Goal: Information Seeking & Learning: Learn about a topic

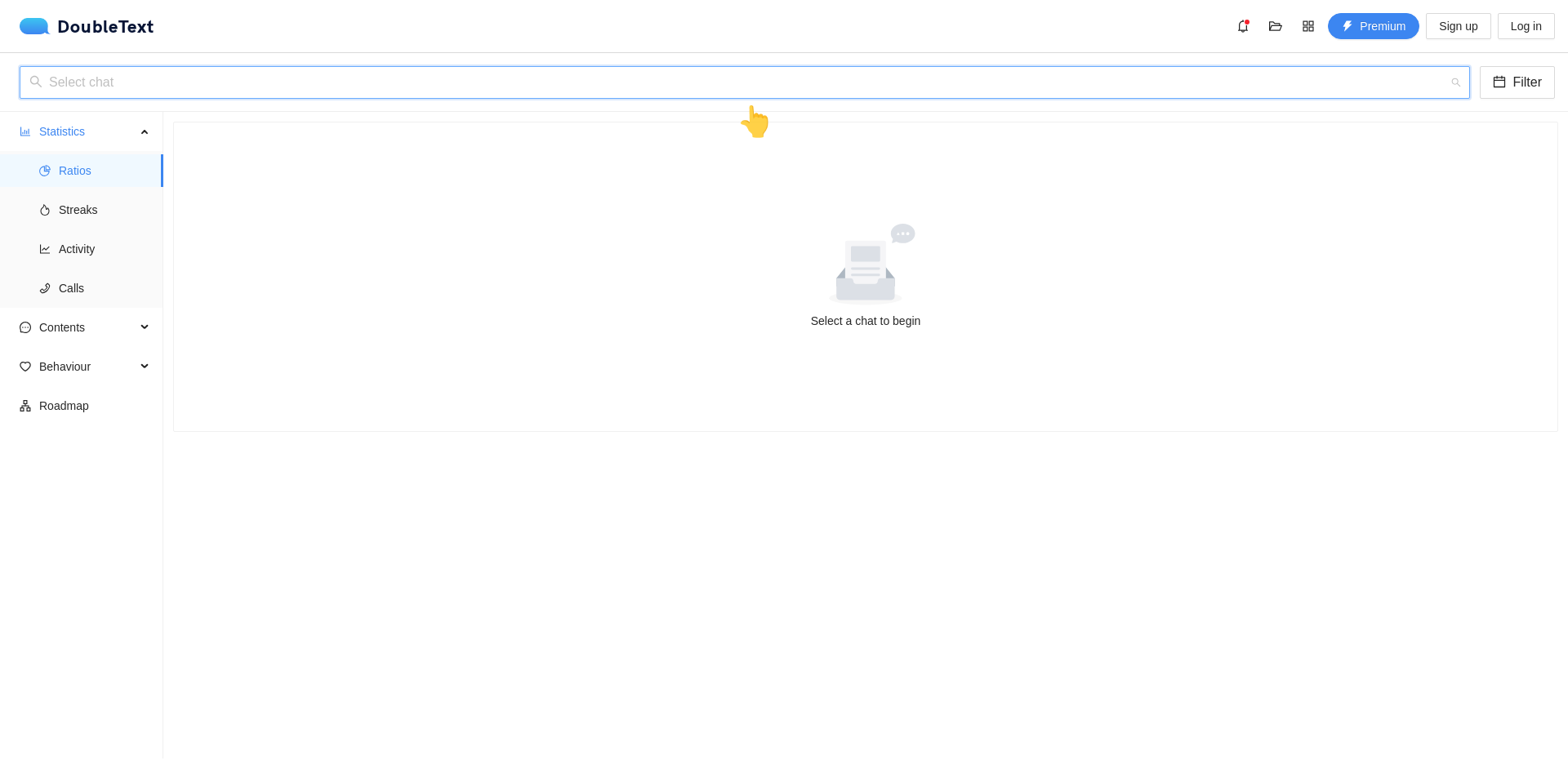
click at [648, 78] on input "search" at bounding box center [738, 82] width 1419 height 31
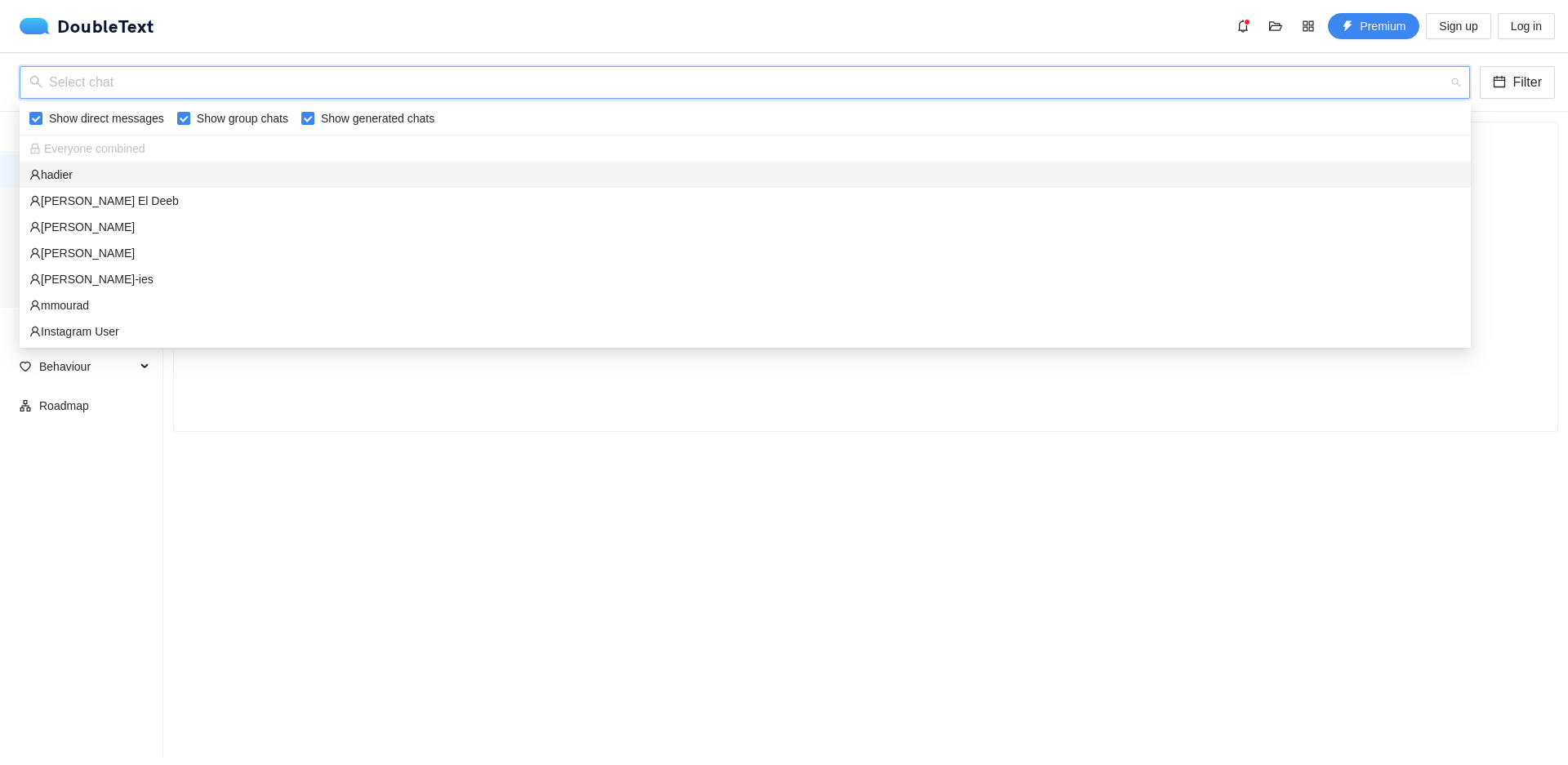
click at [188, 181] on div "‏‎hadier‎‏" at bounding box center [744, 174] width 1431 height 18
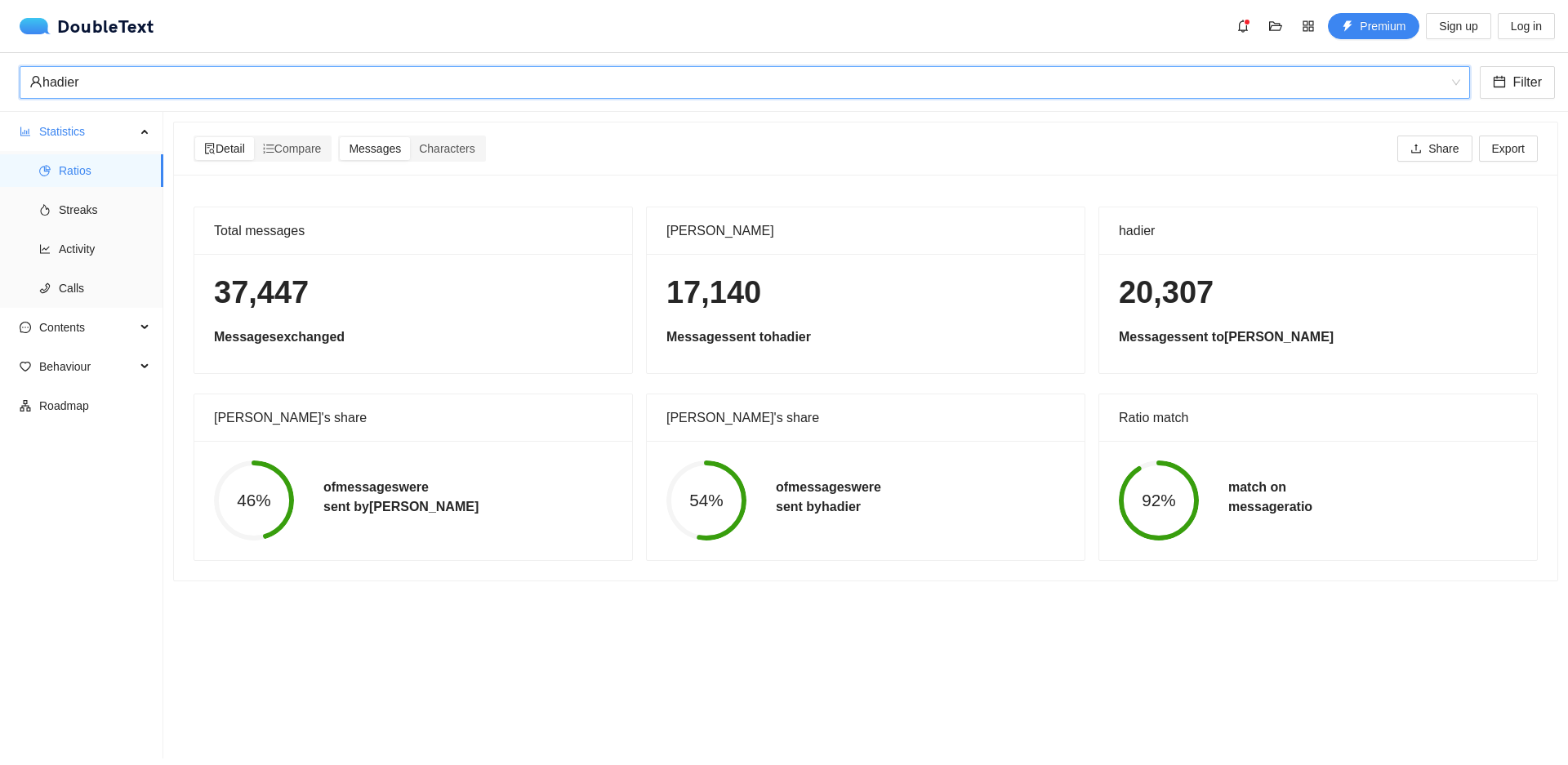
click at [657, 157] on div "Detail Compare Messages Characters Share Export" at bounding box center [866, 149] width 1350 height 26
click at [66, 208] on span "Streaks" at bounding box center [104, 210] width 91 height 32
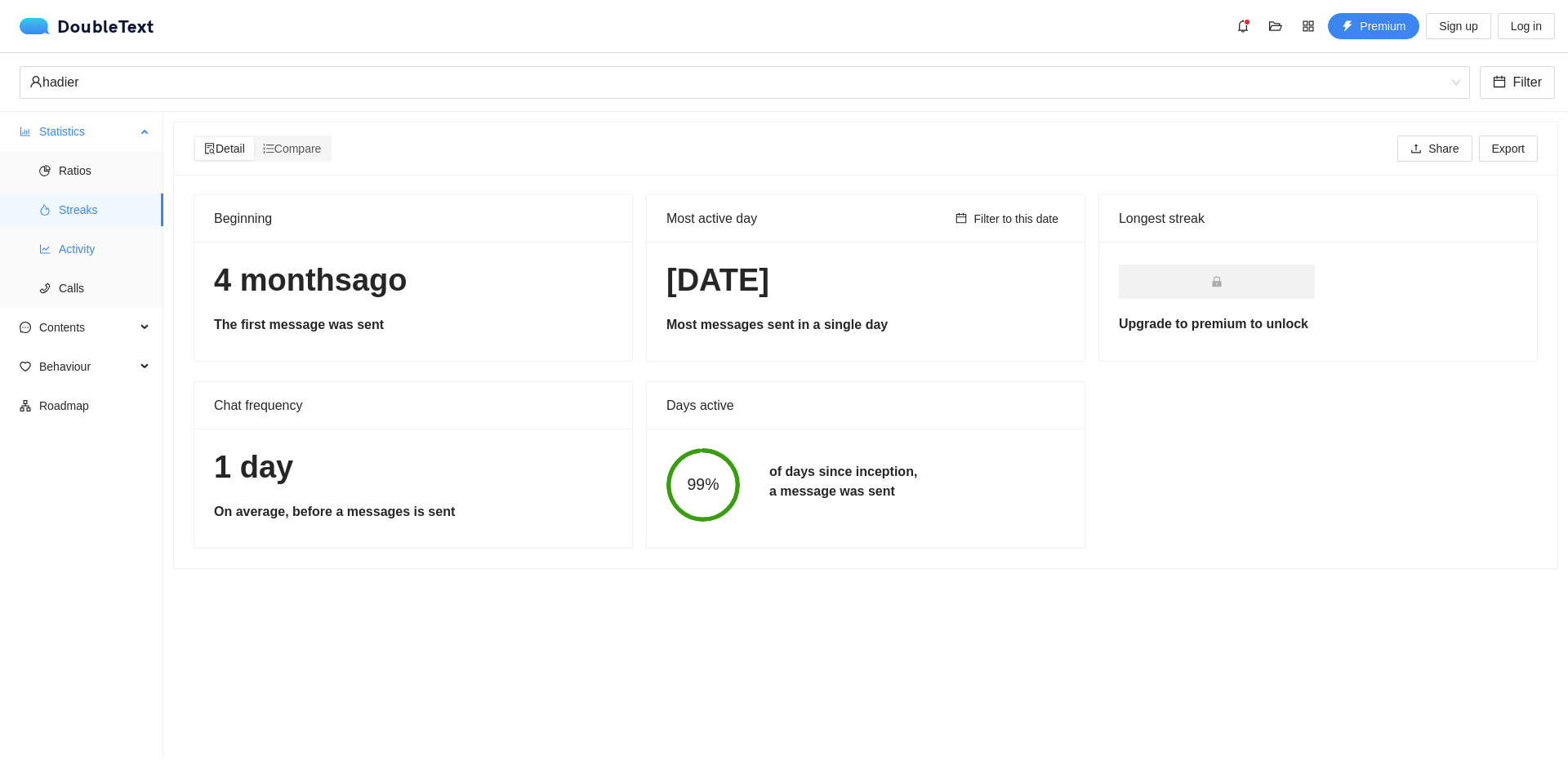
click at [68, 253] on span "Activity" at bounding box center [104, 249] width 91 height 32
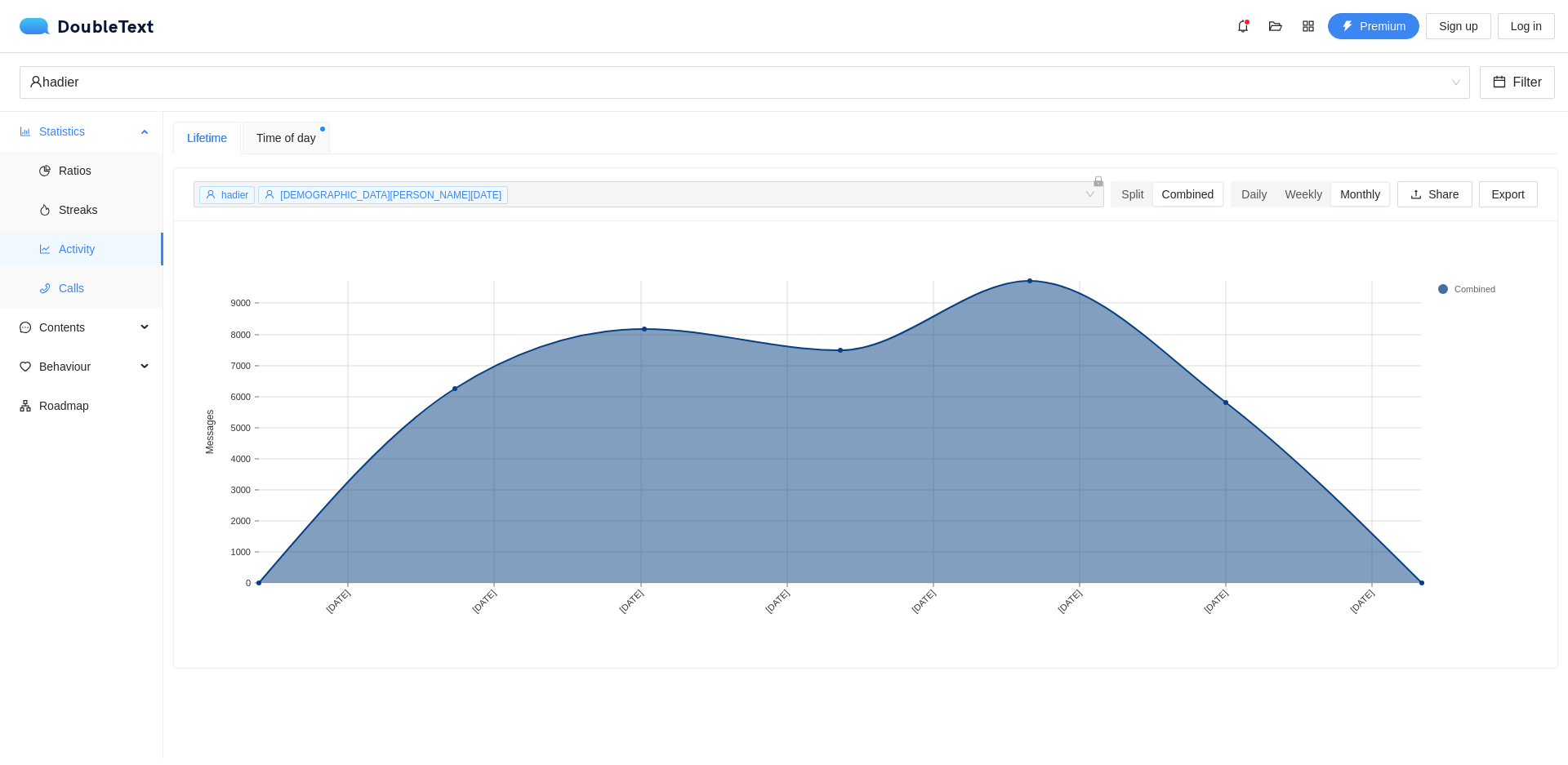
click at [78, 289] on span "Calls" at bounding box center [104, 289] width 91 height 32
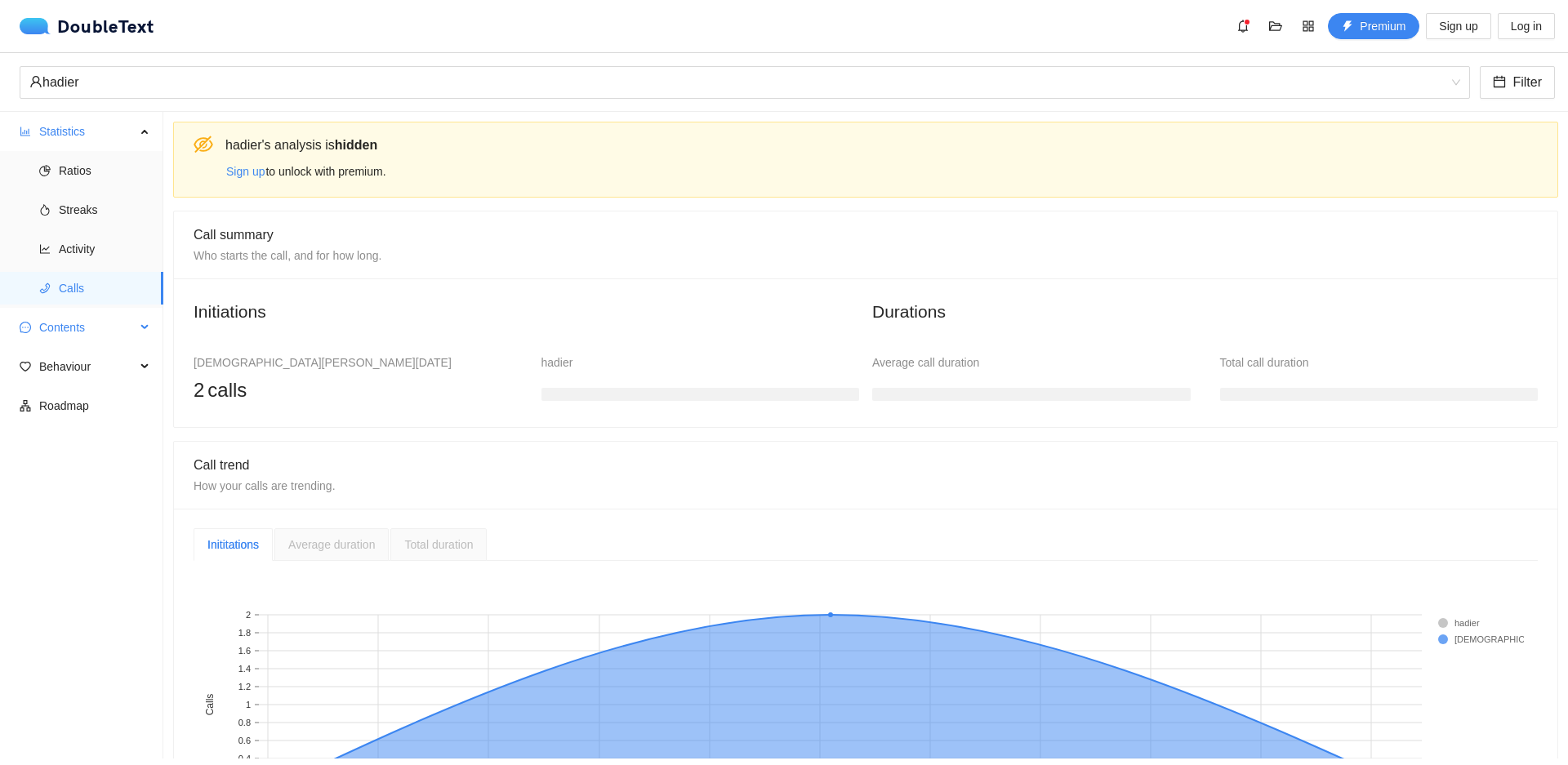
click at [83, 323] on span "Contents" at bounding box center [87, 327] width 96 height 32
click at [84, 355] on span "Word Cloud" at bounding box center [104, 366] width 91 height 32
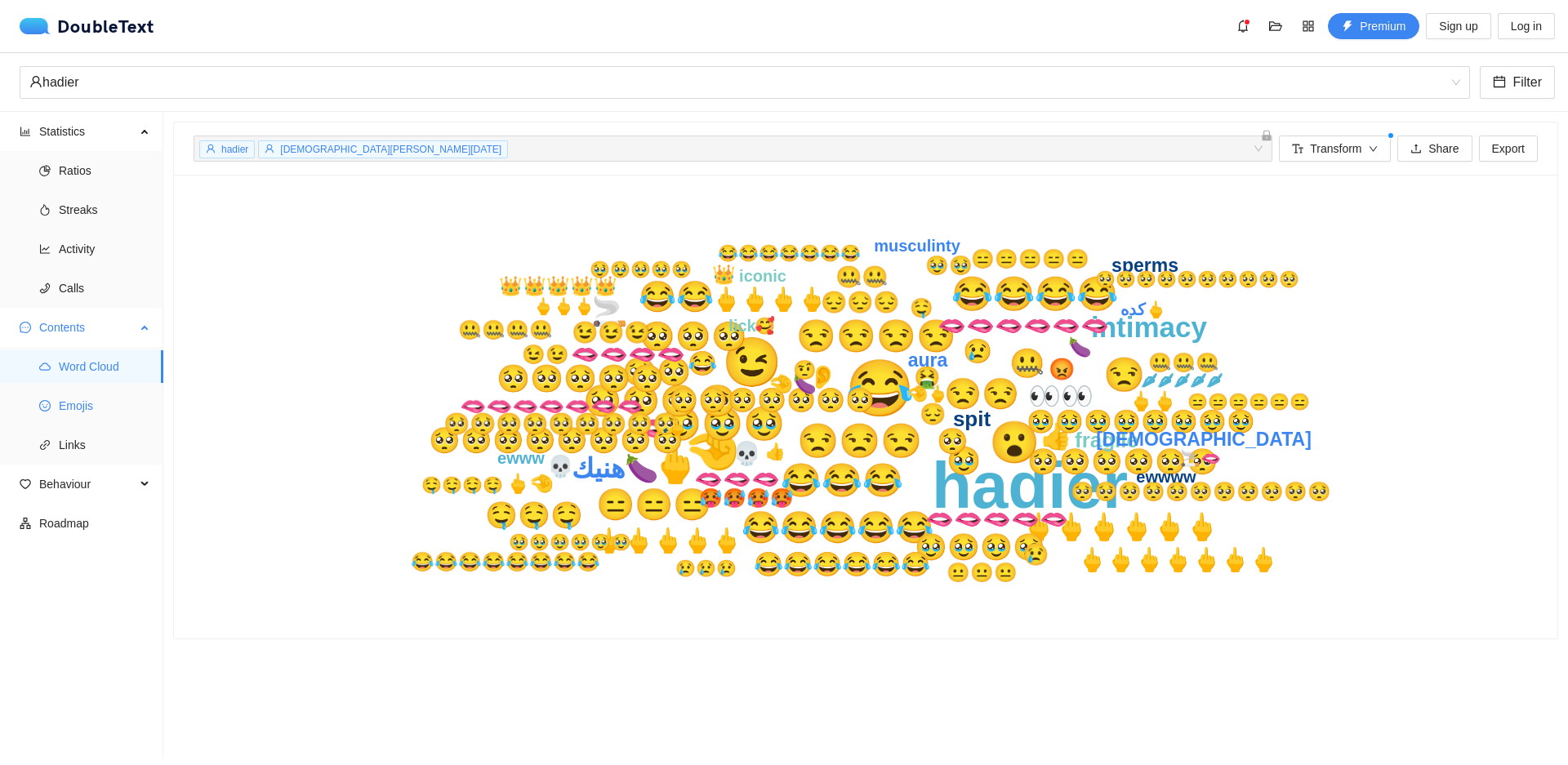
click at [75, 394] on span "Emojis" at bounding box center [104, 406] width 91 height 32
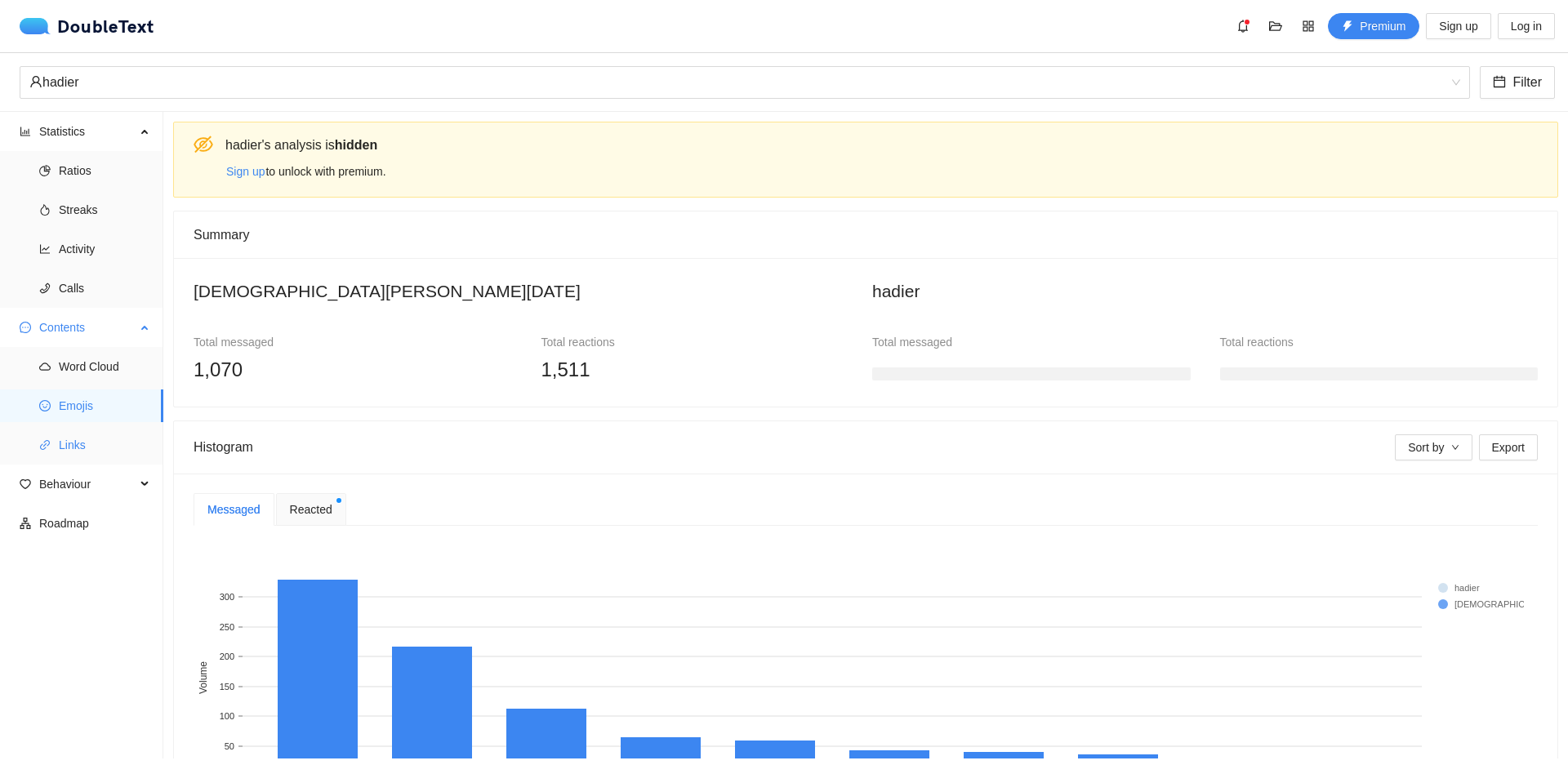
click at [63, 438] on span "Links" at bounding box center [104, 445] width 91 height 32
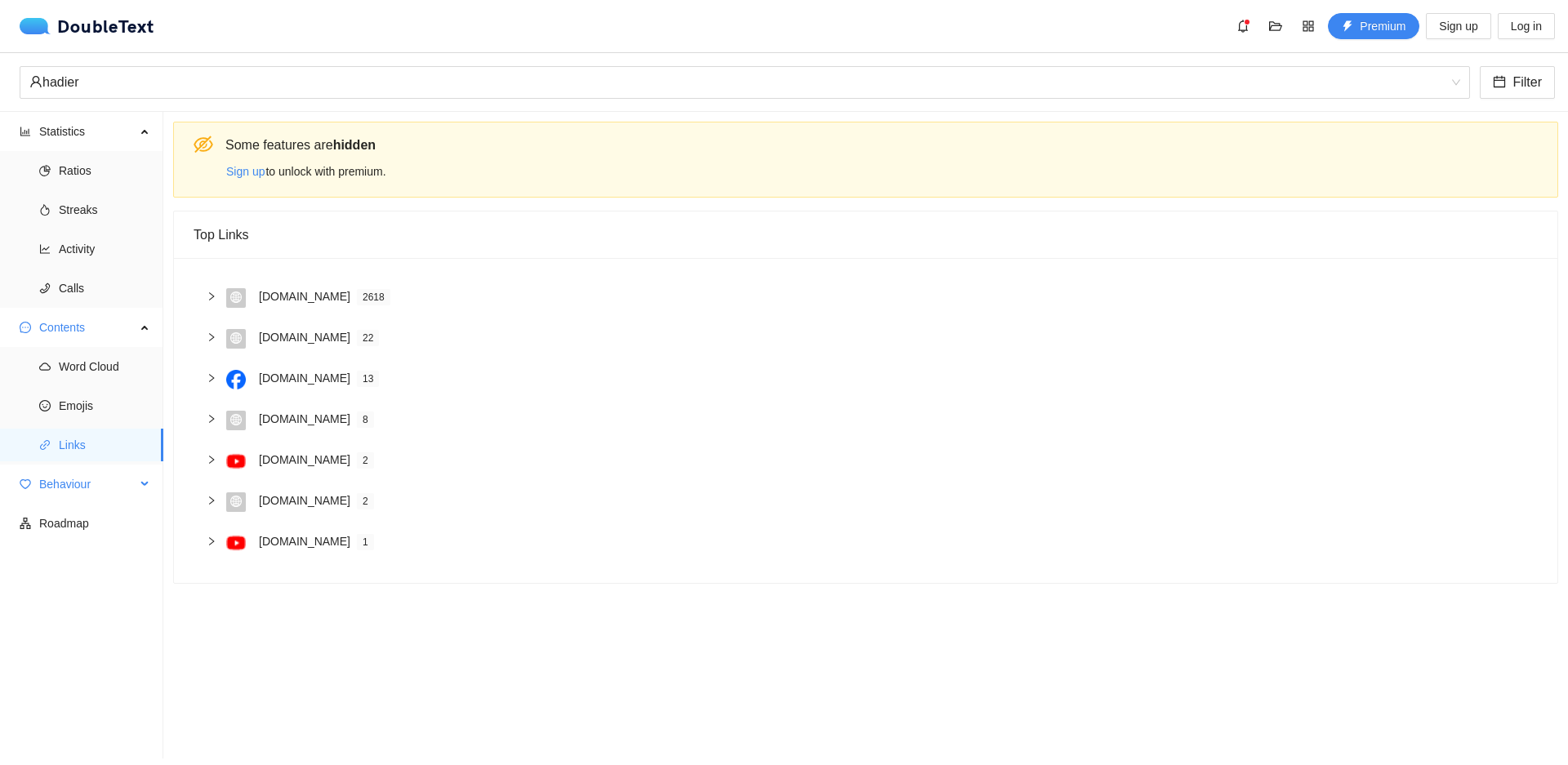
click at [98, 482] on span "Behaviour" at bounding box center [87, 484] width 96 height 32
click at [92, 514] on span "Engagement" at bounding box center [104, 523] width 91 height 32
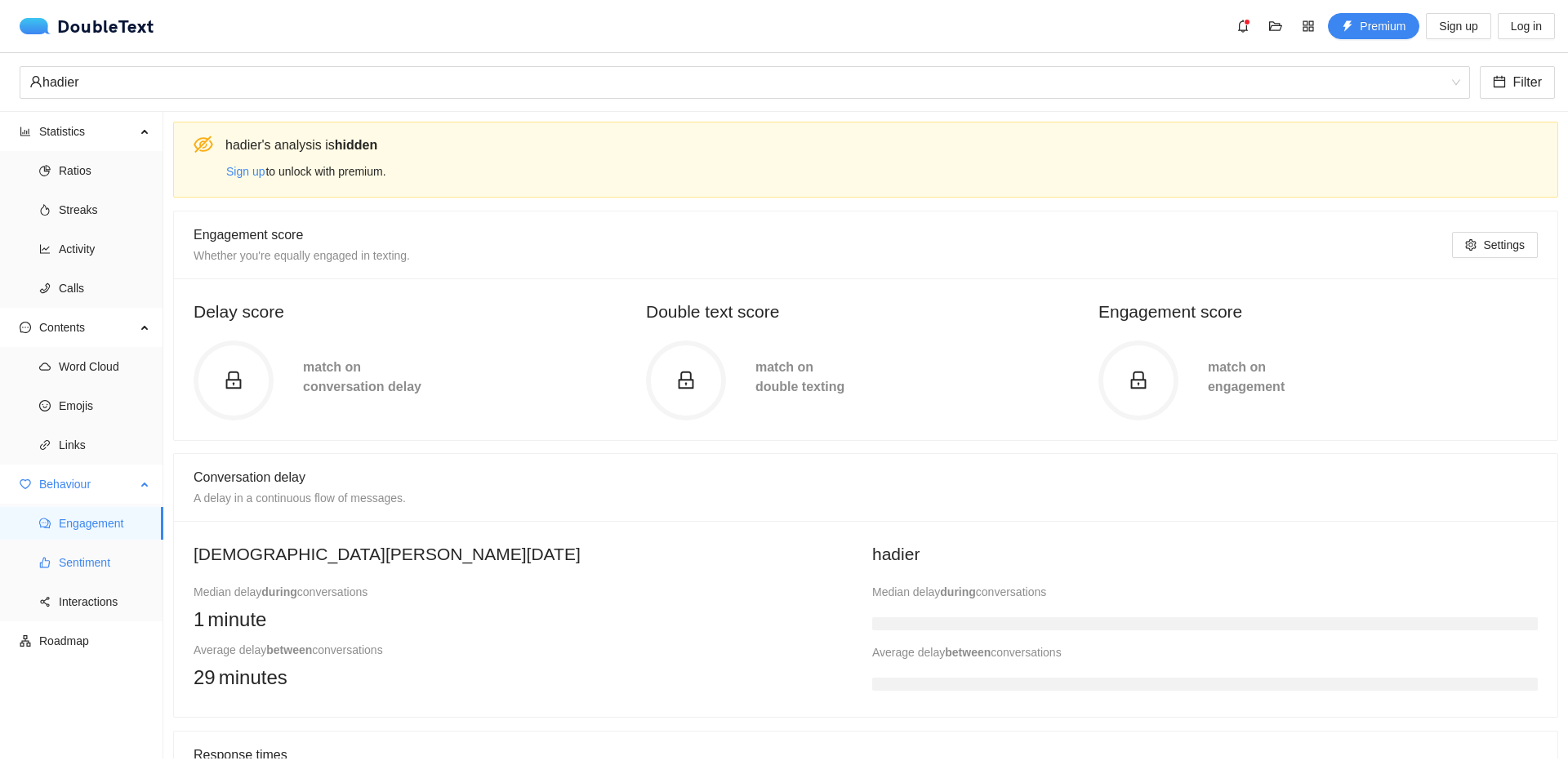
click at [96, 557] on span "Sentiment" at bounding box center [104, 563] width 91 height 32
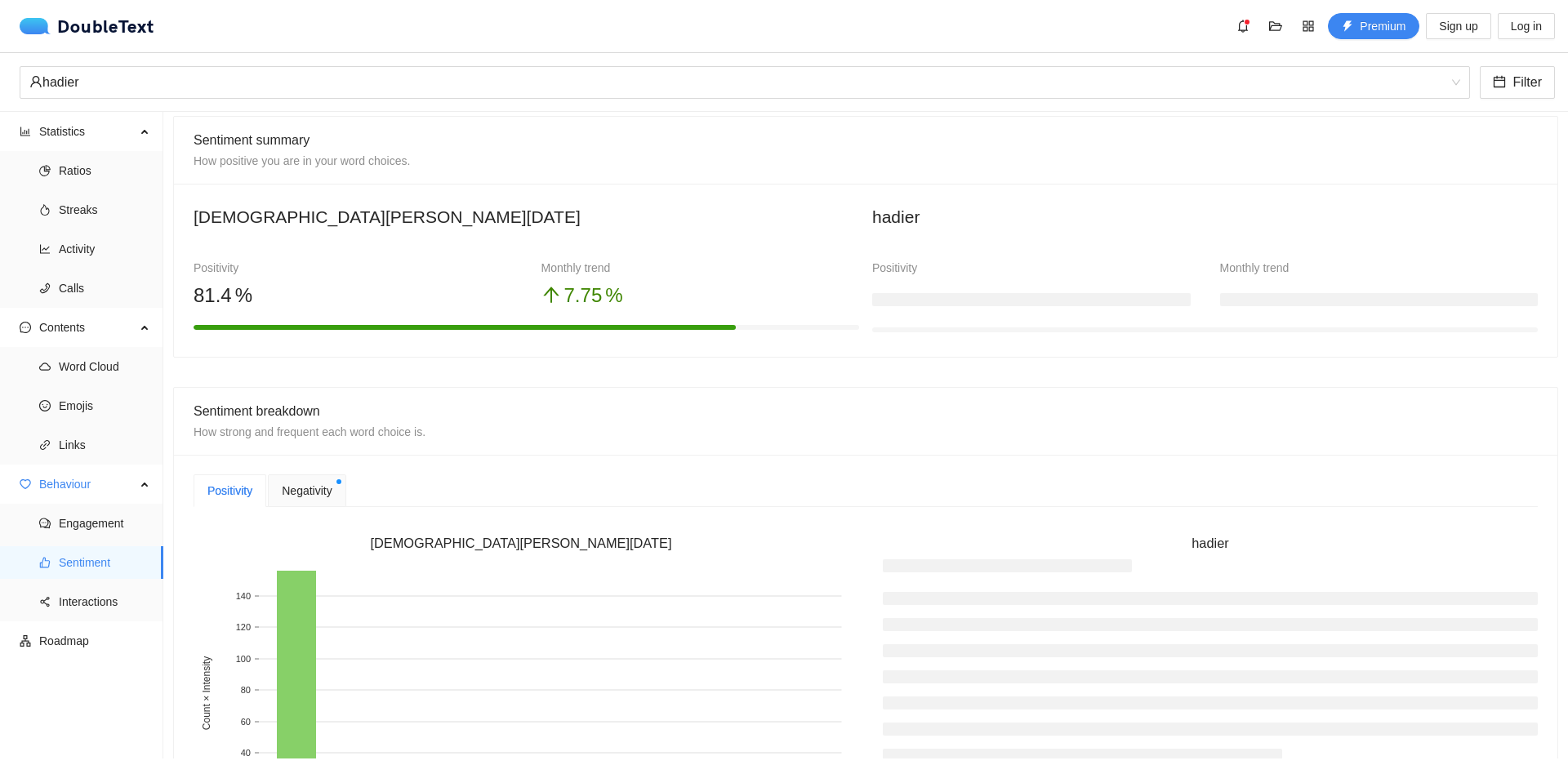
scroll to position [95, 0]
click at [85, 599] on span "Interactions" at bounding box center [104, 602] width 91 height 32
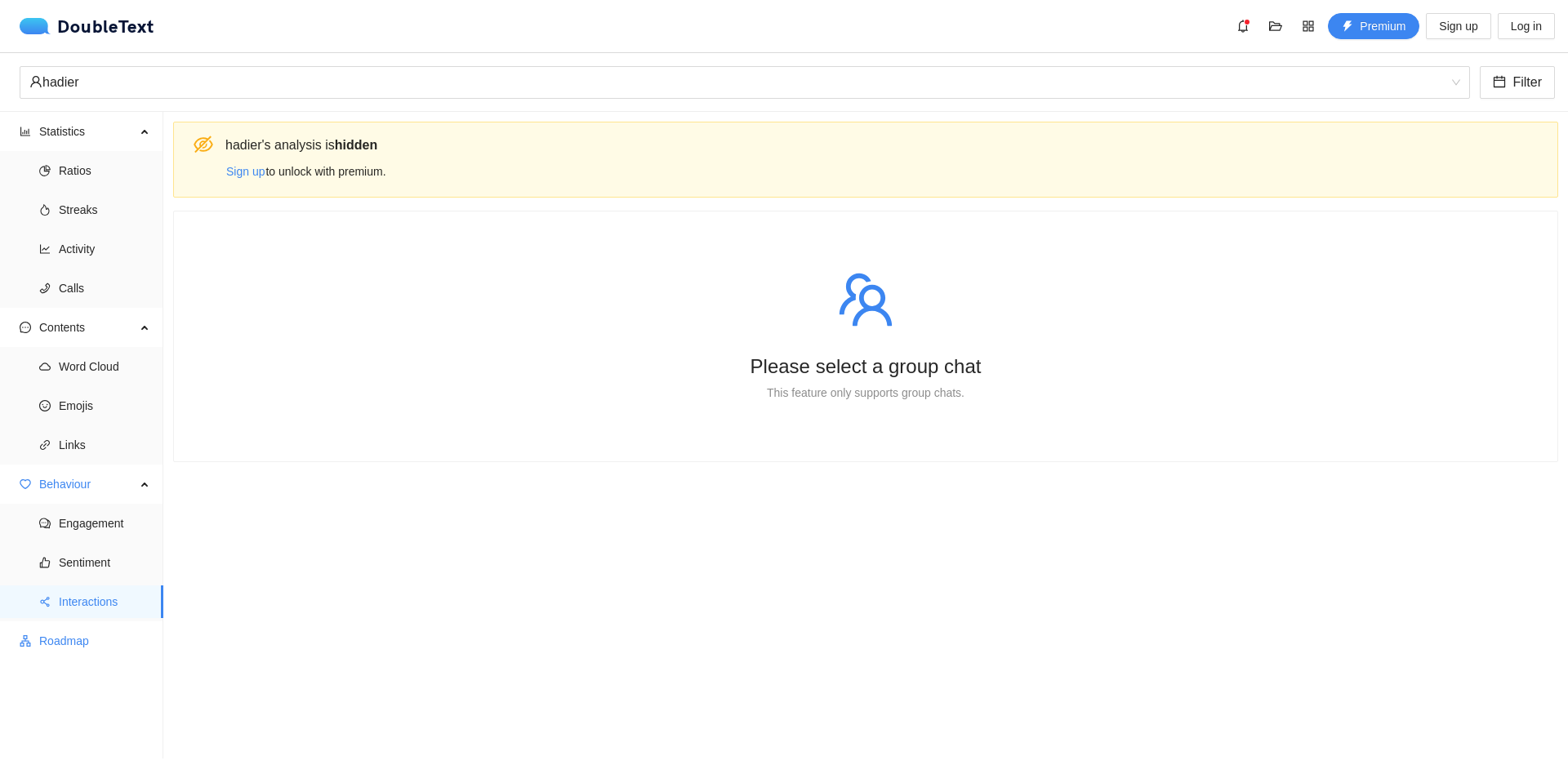
click at [78, 655] on span "Roadmap" at bounding box center [95, 641] width 111 height 32
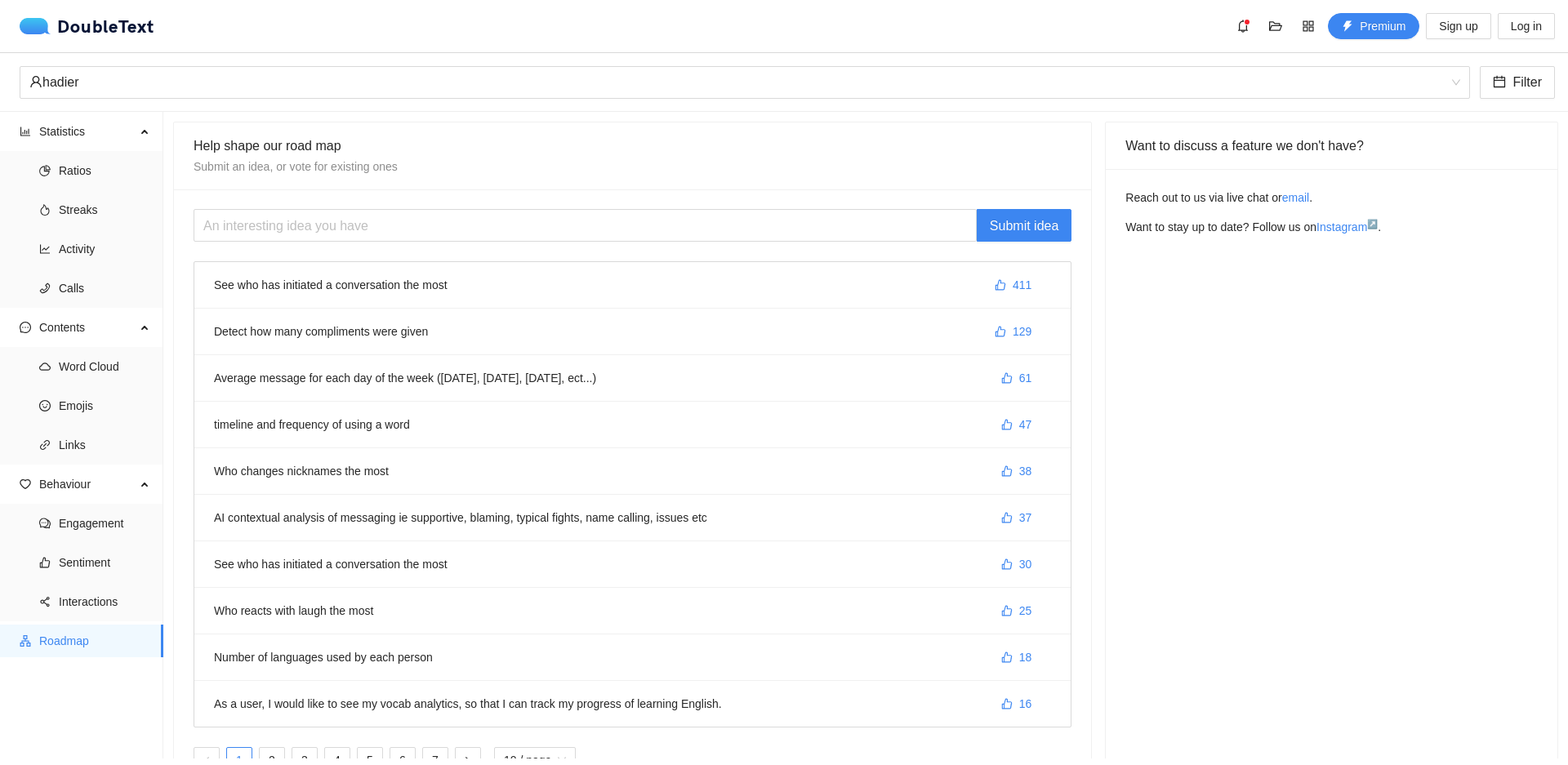
click at [263, 290] on li "See who has initiated a conversation the most 411" at bounding box center [632, 285] width 877 height 47
click at [990, 278] on button "411" at bounding box center [1013, 285] width 63 height 26
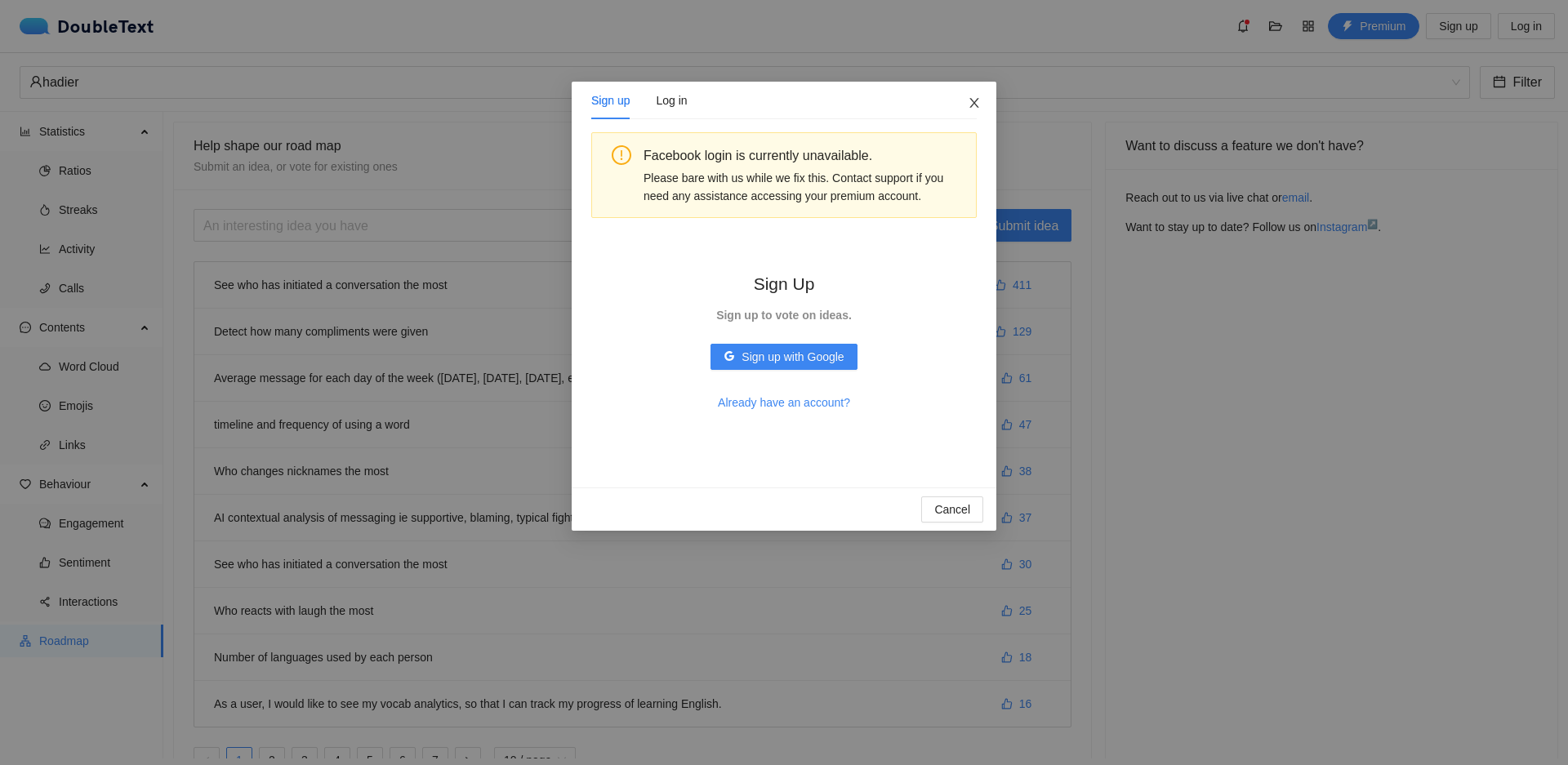
click at [971, 102] on icon "close" at bounding box center [974, 102] width 9 height 9
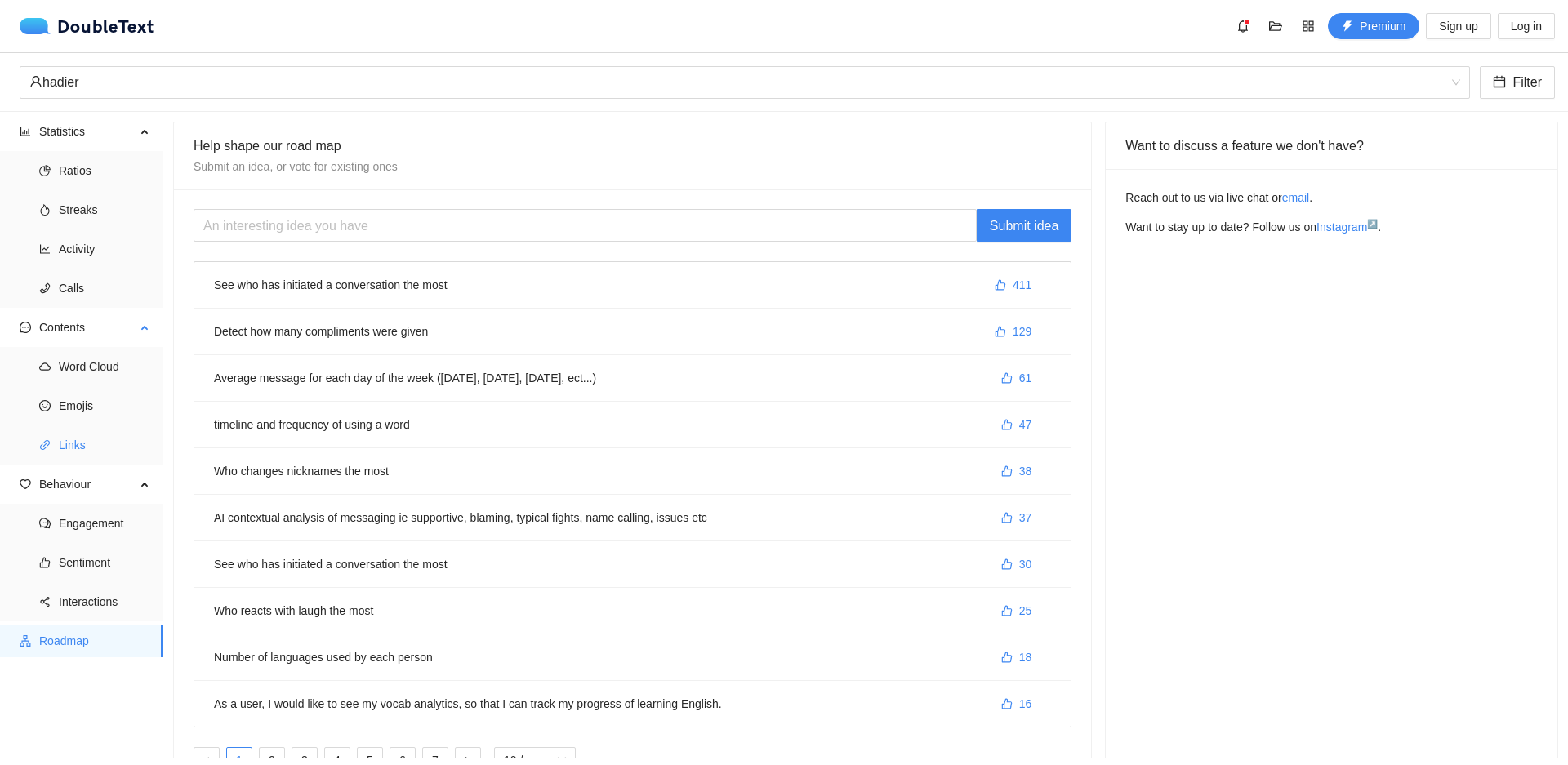
click at [61, 442] on span "Links" at bounding box center [104, 445] width 91 height 32
